Goal: Task Accomplishment & Management: Manage account settings

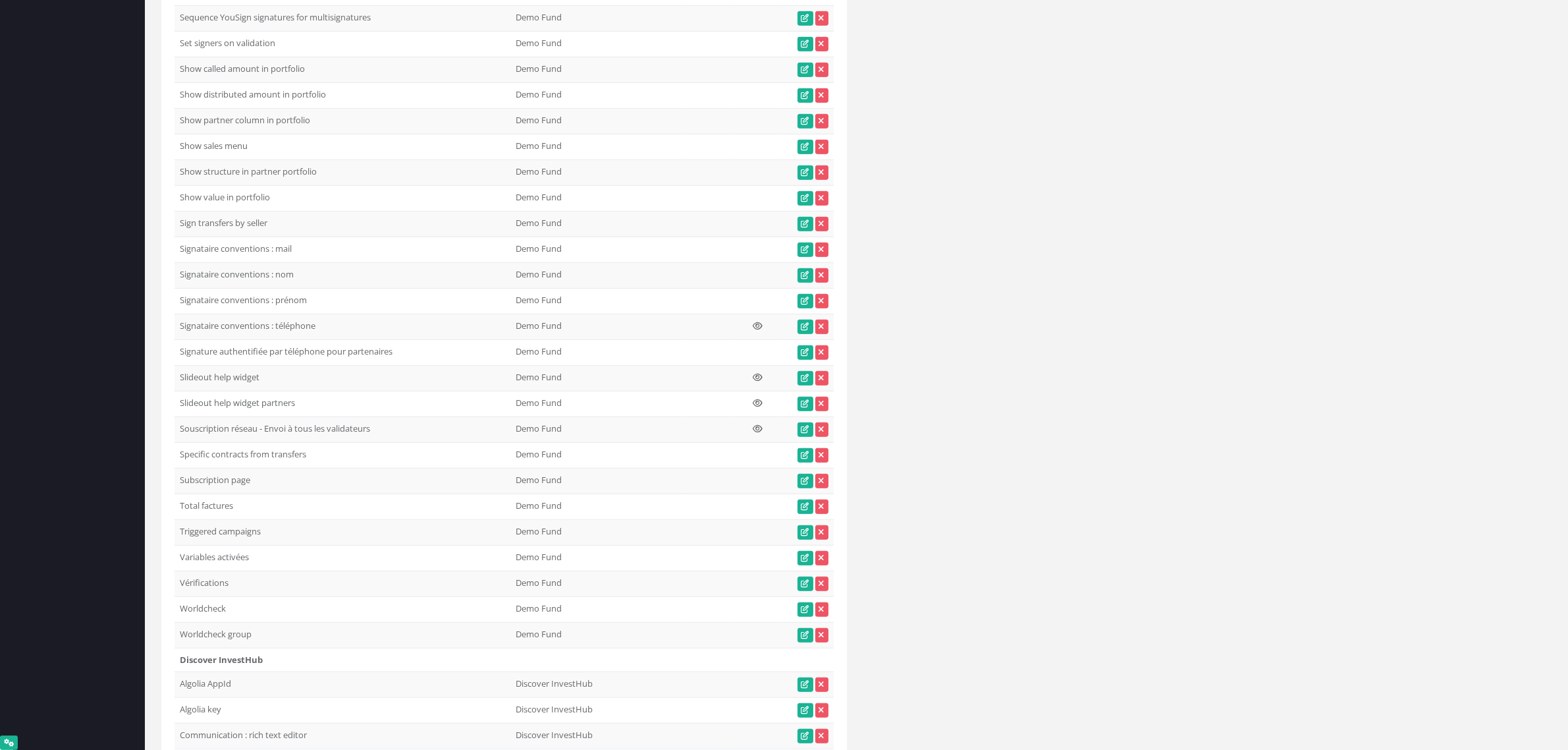
scroll to position [13508, 0]
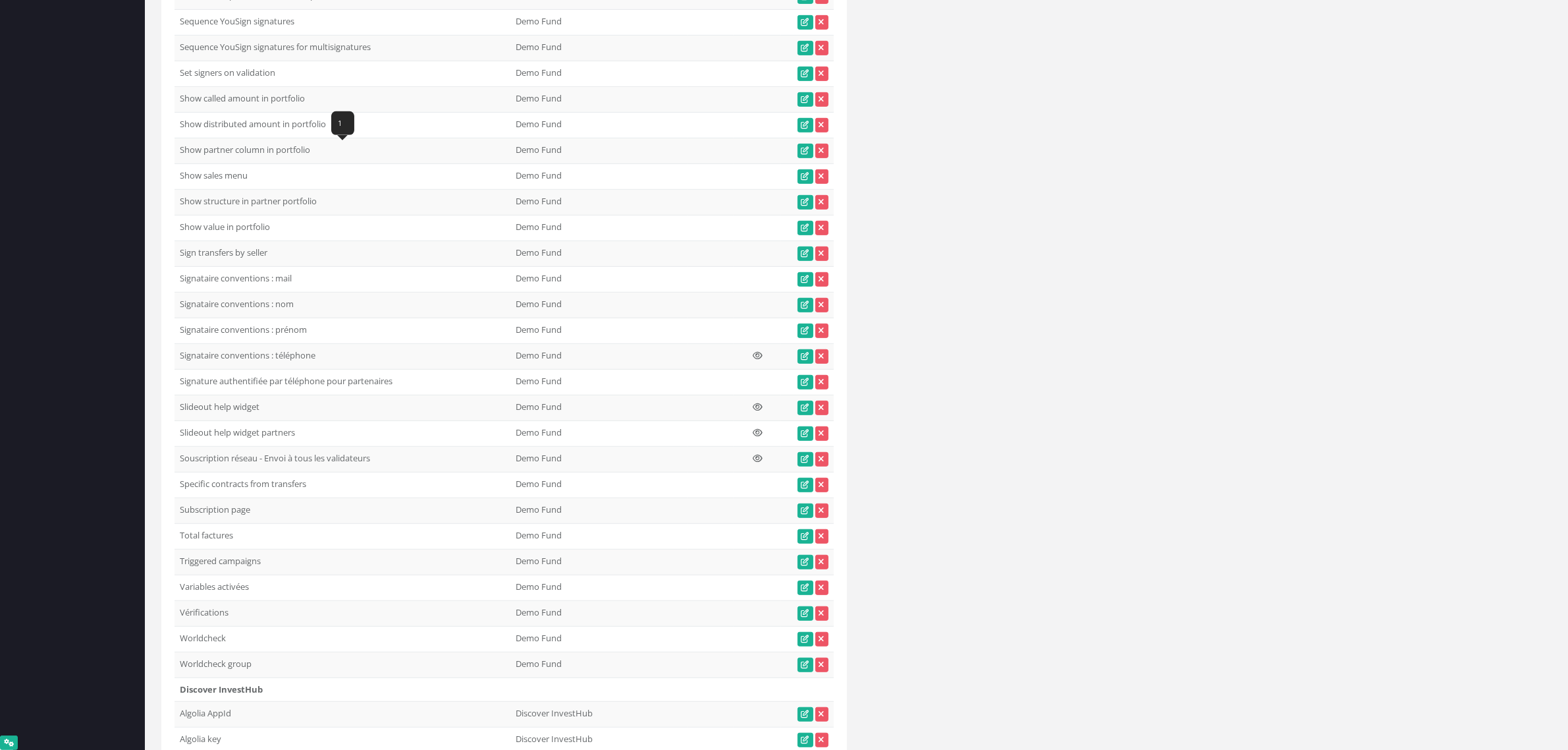
drag, startPoint x: 255, startPoint y: 156, endPoint x: 176, endPoint y: 153, distance: 79.1
copy td "Send access digest"
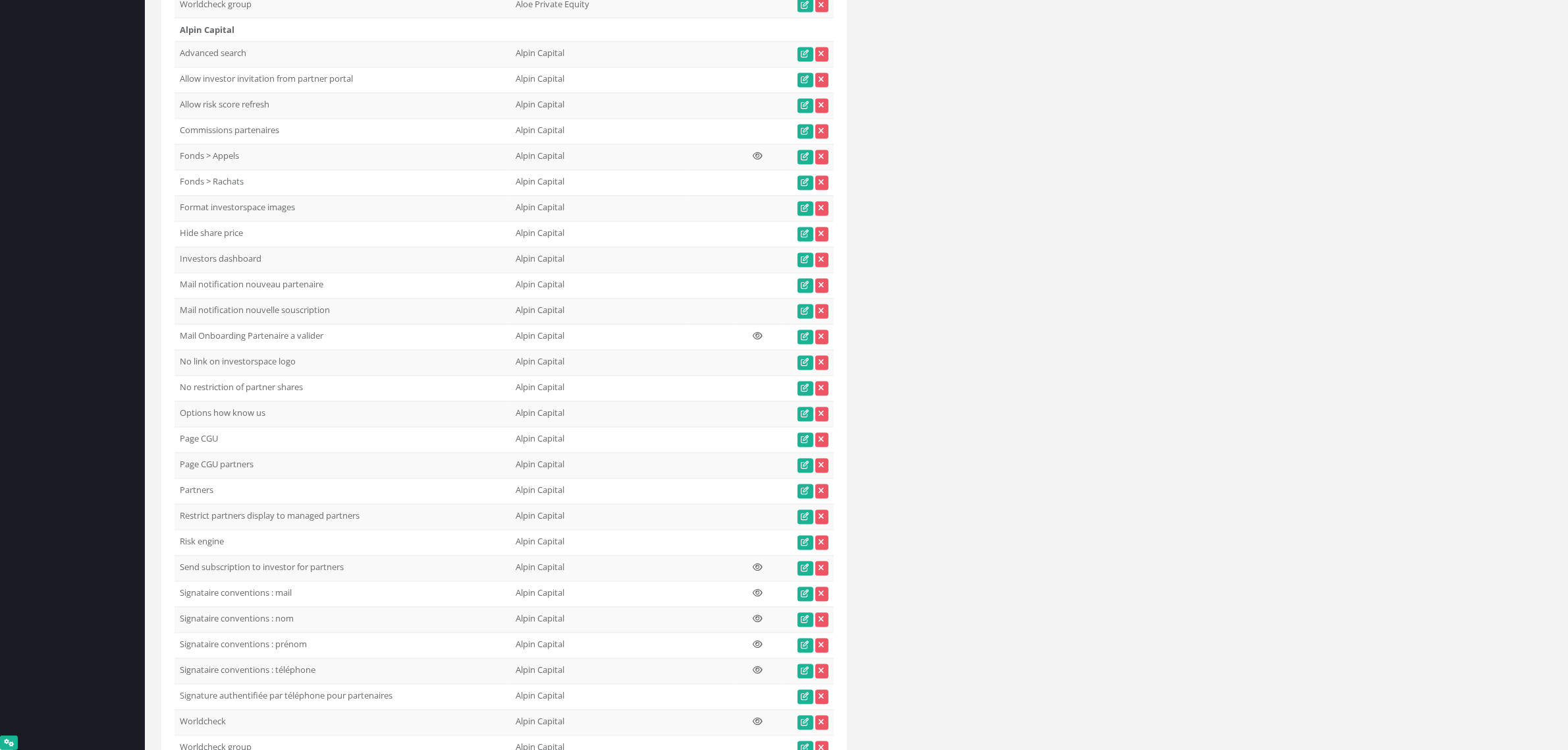
scroll to position [0, 0]
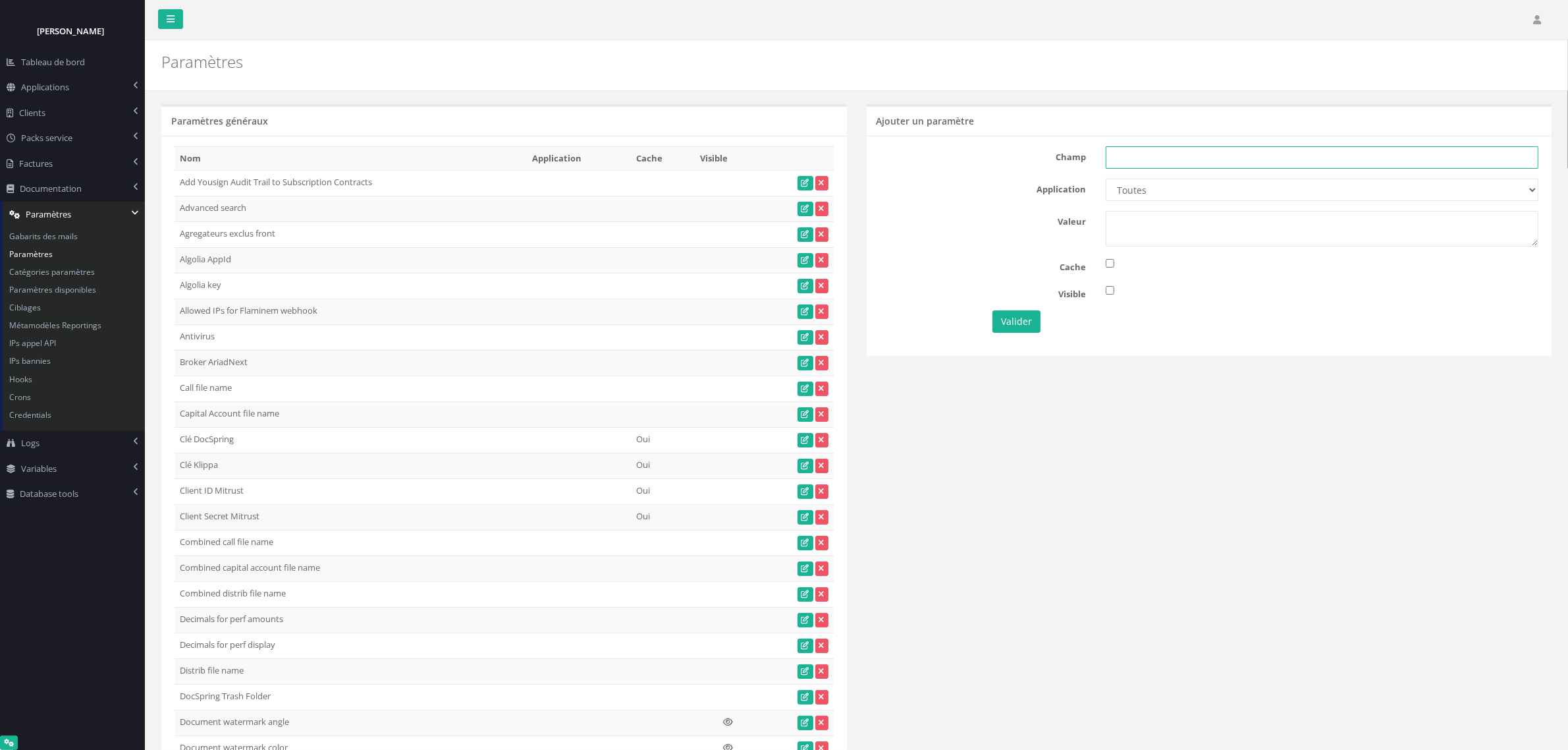
click at [1127, 152] on input "text" at bounding box center [1321, 158] width 433 height 22
paste input "Send access digest"
type input "Send access digest"
click at [1152, 192] on select "Toutes Aloe Private Equity Alpin Capital API Access to My DB API demo Astorg As…" at bounding box center [1321, 190] width 433 height 22
select select "47"
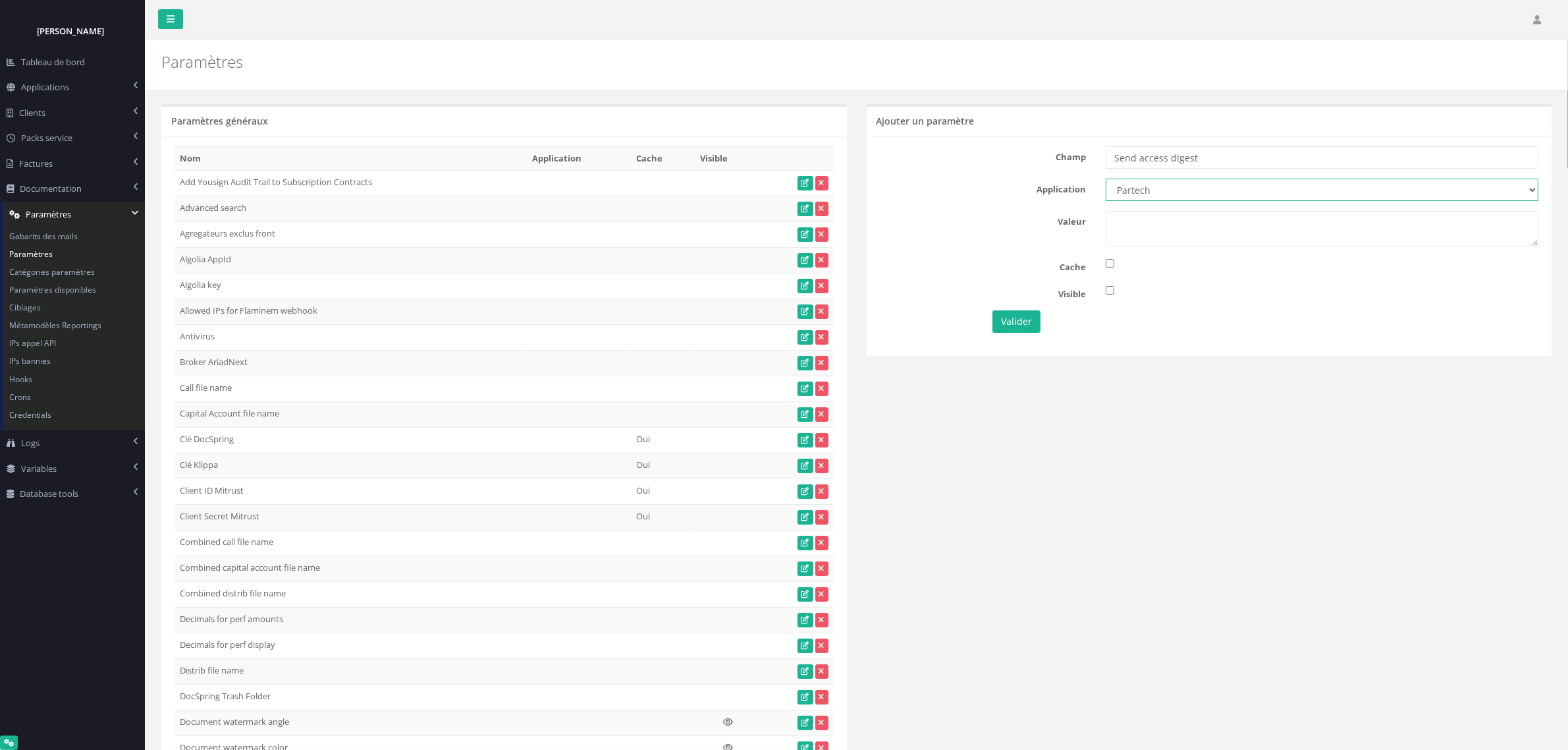
click at [1105, 179] on select "Toutes Aloe Private Equity Alpin Capital API Access to My DB API demo Astorg As…" at bounding box center [1321, 190] width 433 height 22
click at [1150, 235] on textarea at bounding box center [1321, 229] width 433 height 36
type textarea "1"
click at [1010, 317] on button "Valider" at bounding box center [1017, 321] width 48 height 22
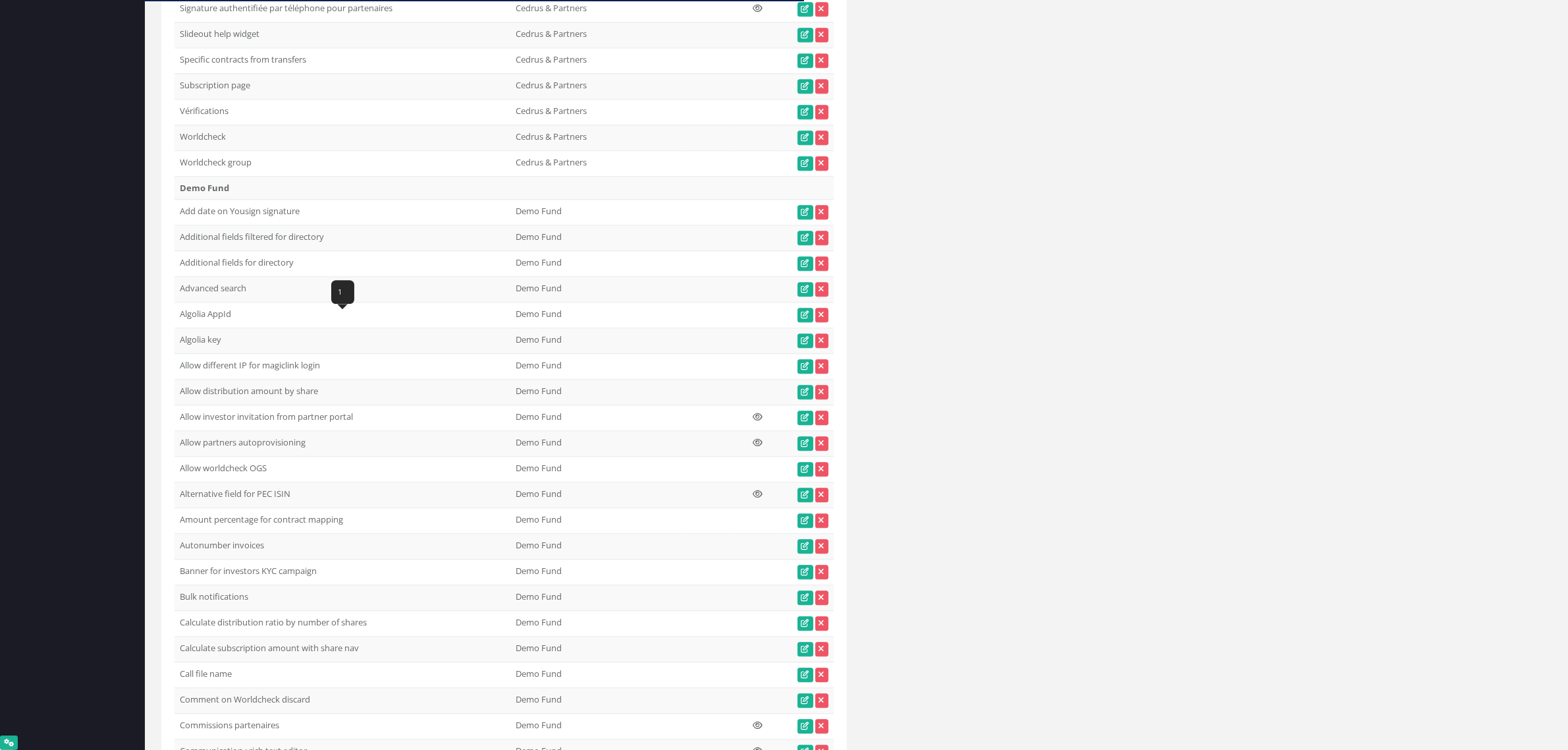
click at [301, 150] on td "Worldcheck" at bounding box center [342, 137] width 335 height 25
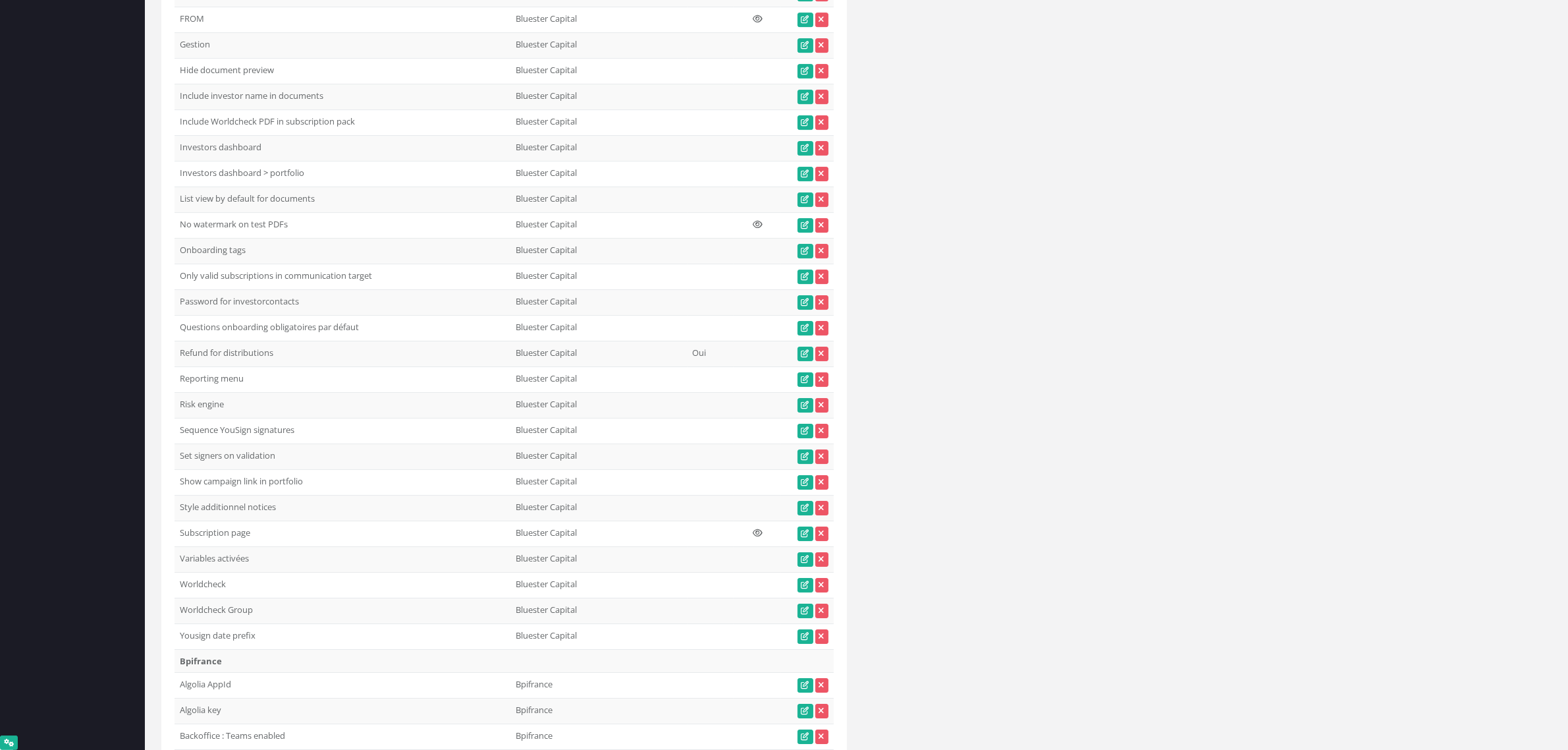
scroll to position [0, 0]
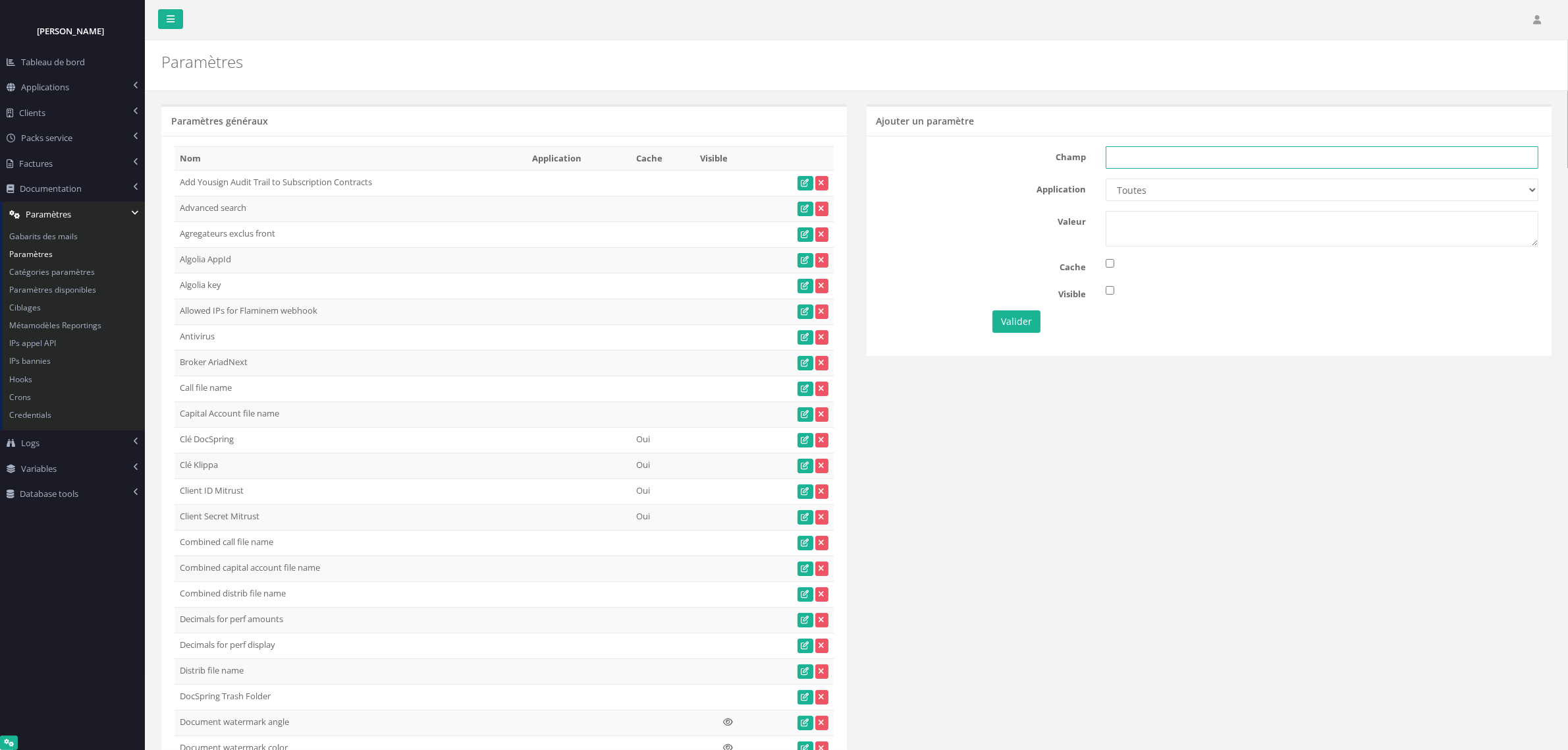
click at [1189, 159] on input "text" at bounding box center [1321, 158] width 433 height 22
paste input "Access Digest Email"
type input "Access Digest Email"
click at [1161, 200] on select "Toutes Aloe Private Equity Alpin Capital API Access to My DB API demo Astorg As…" at bounding box center [1321, 190] width 433 height 22
select select "47"
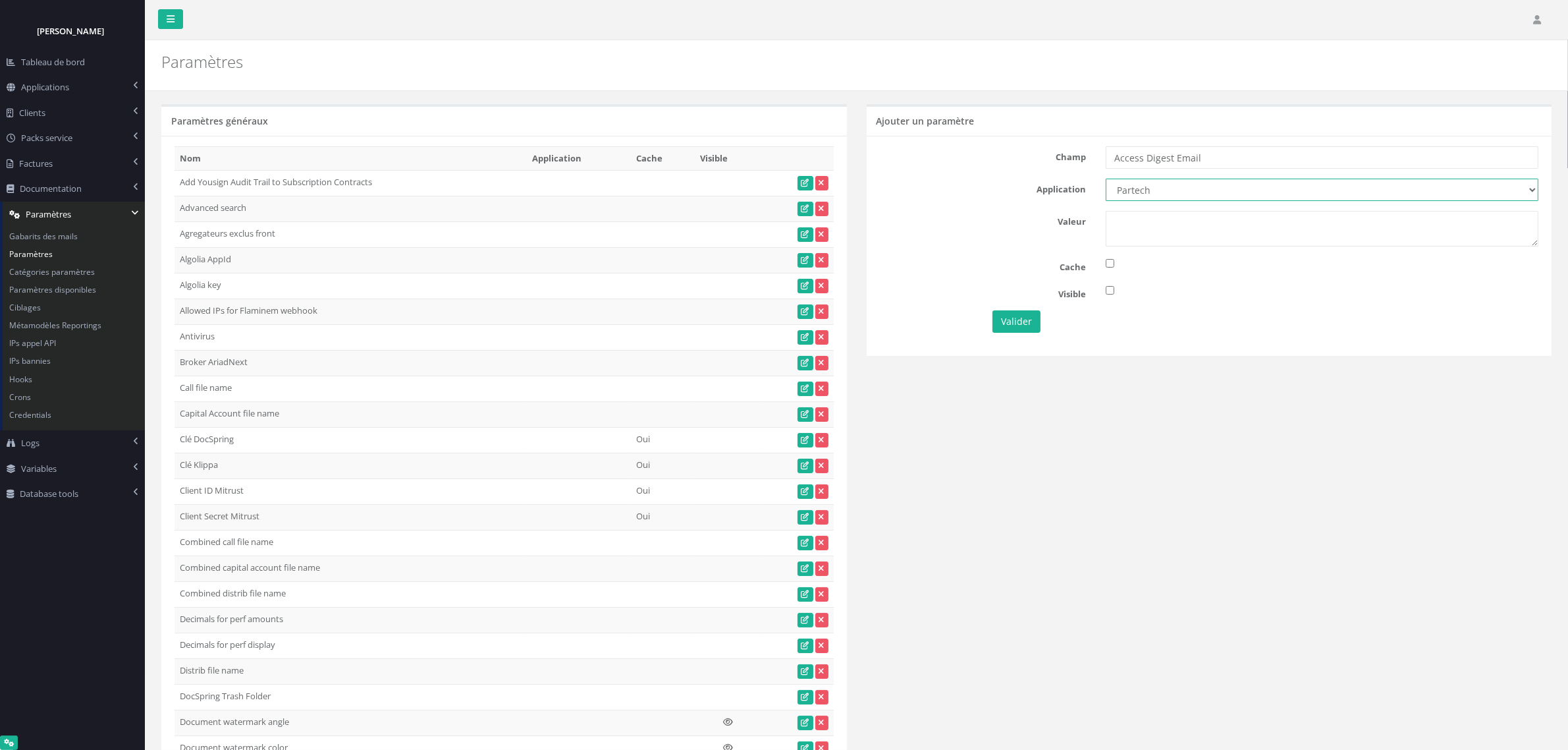
click at [1105, 179] on select "Toutes Aloe Private Equity Alpin Capital API Access to My DB API demo Astorg As…" at bounding box center [1321, 190] width 433 height 22
click at [1143, 218] on textarea at bounding box center [1321, 229] width 433 height 36
paste textarea "bpiquette@partechpartners.com"
type textarea "bpiquette@partechpartners.com"
click at [1011, 324] on button "Valider" at bounding box center [1017, 321] width 48 height 22
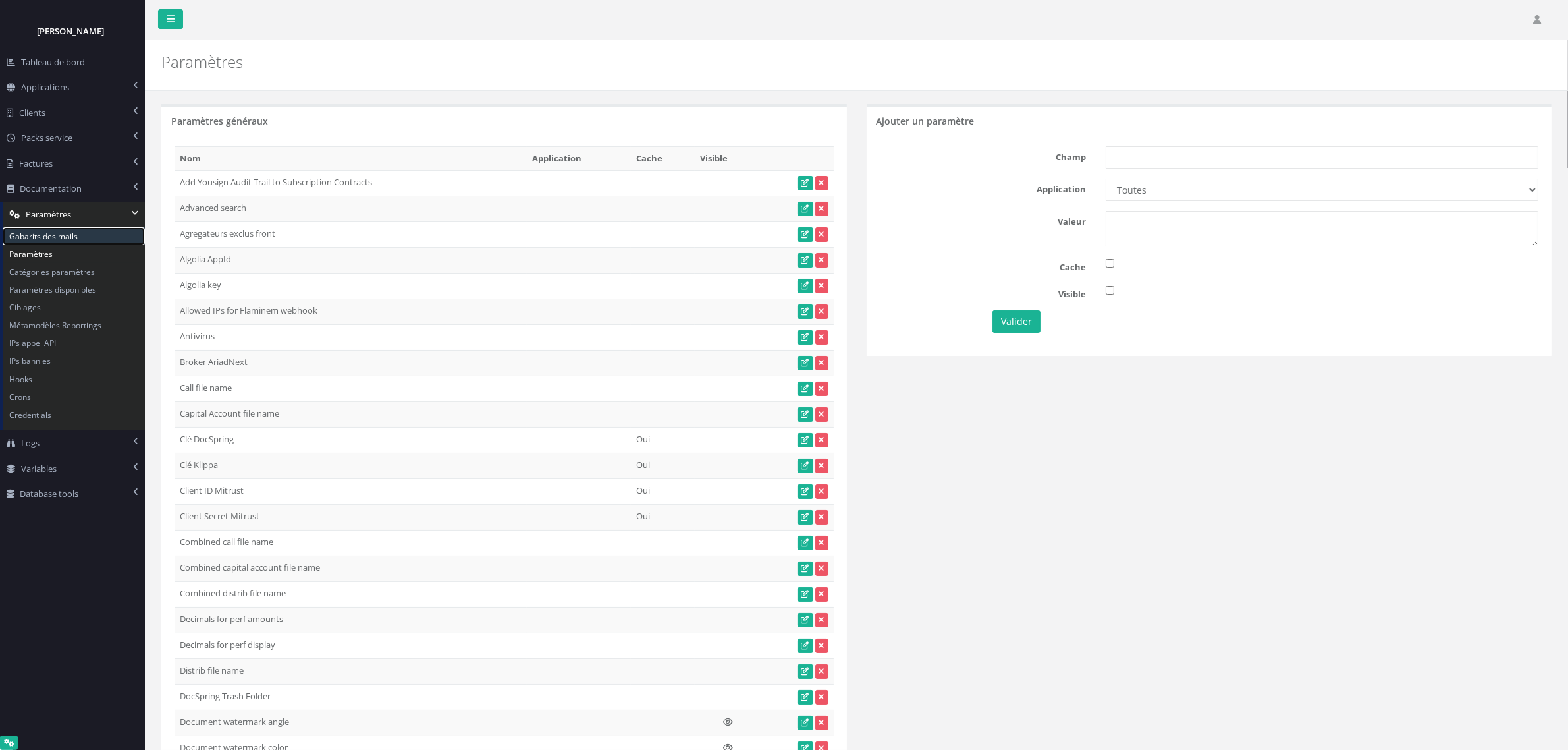
click at [48, 231] on link "Gabarits des mails" at bounding box center [74, 236] width 142 height 18
